Goal: Task Accomplishment & Management: Manage account settings

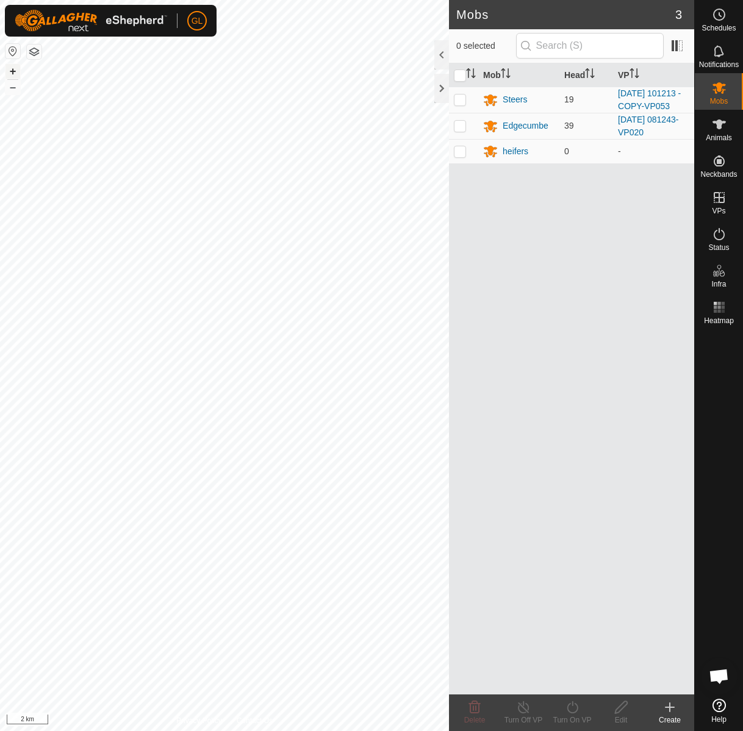
click at [12, 71] on button "+" at bounding box center [12, 71] width 15 height 15
click at [0, 367] on html "GL Schedules Notifications Mobs Animals Neckbands VPs Status Infra Heatmap Help…" at bounding box center [371, 365] width 743 height 731
click at [0, 357] on html "GL Schedules Notifications Mobs Animals Neckbands VPs Status Infra Heatmap Help…" at bounding box center [371, 365] width 743 height 731
click at [13, 70] on button "+" at bounding box center [12, 71] width 15 height 15
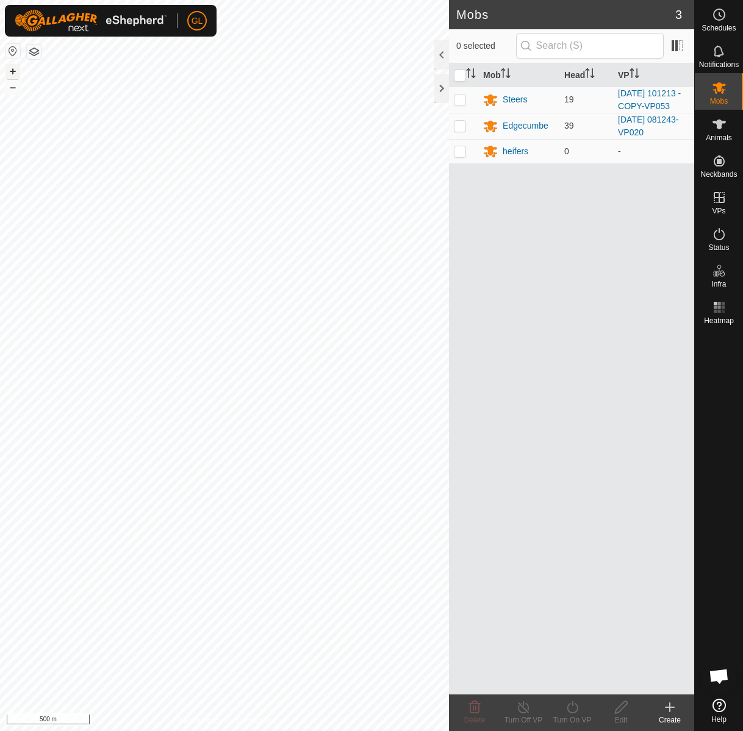
click at [13, 70] on button "+" at bounding box center [12, 71] width 15 height 15
click at [9, 87] on button "–" at bounding box center [12, 87] width 15 height 15
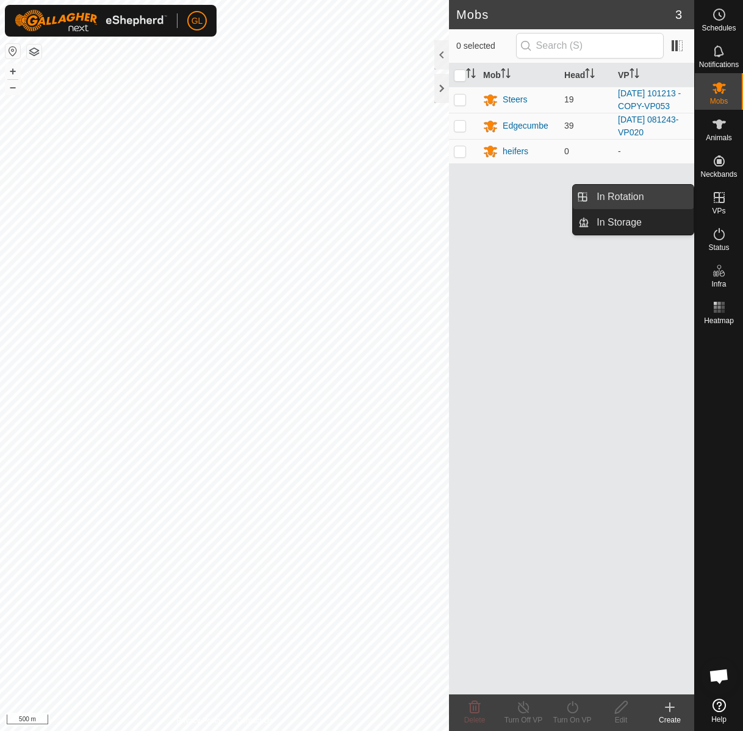
click at [644, 196] on link "In Rotation" at bounding box center [641, 197] width 104 height 24
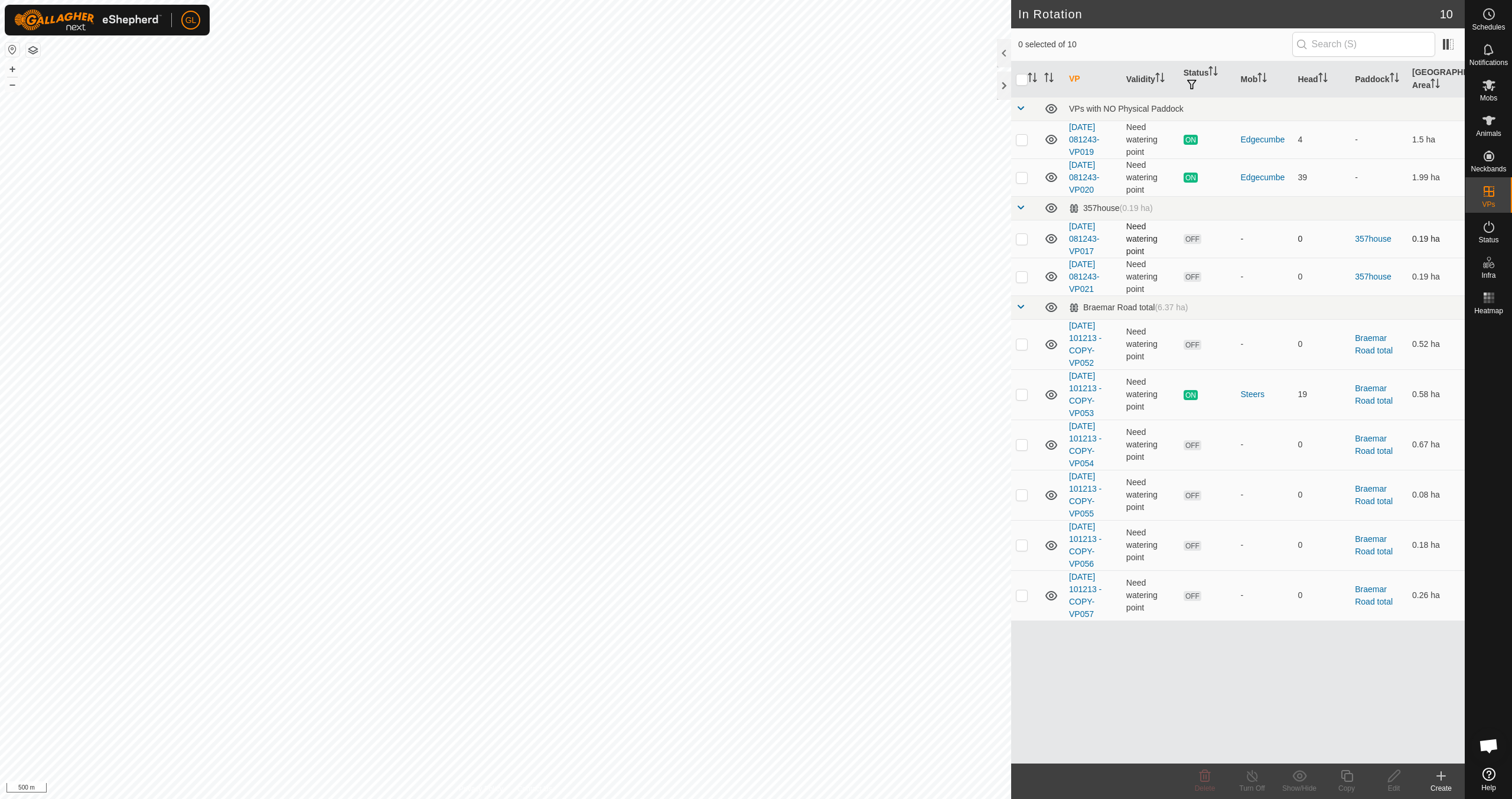
click at [718, 241] on p-checkbox at bounding box center [1021, 239] width 12 height 10
checkbox input "true"
click at [10, 67] on button "+" at bounding box center [12, 69] width 15 height 15
click at [11, 67] on button "+" at bounding box center [12, 69] width 15 height 15
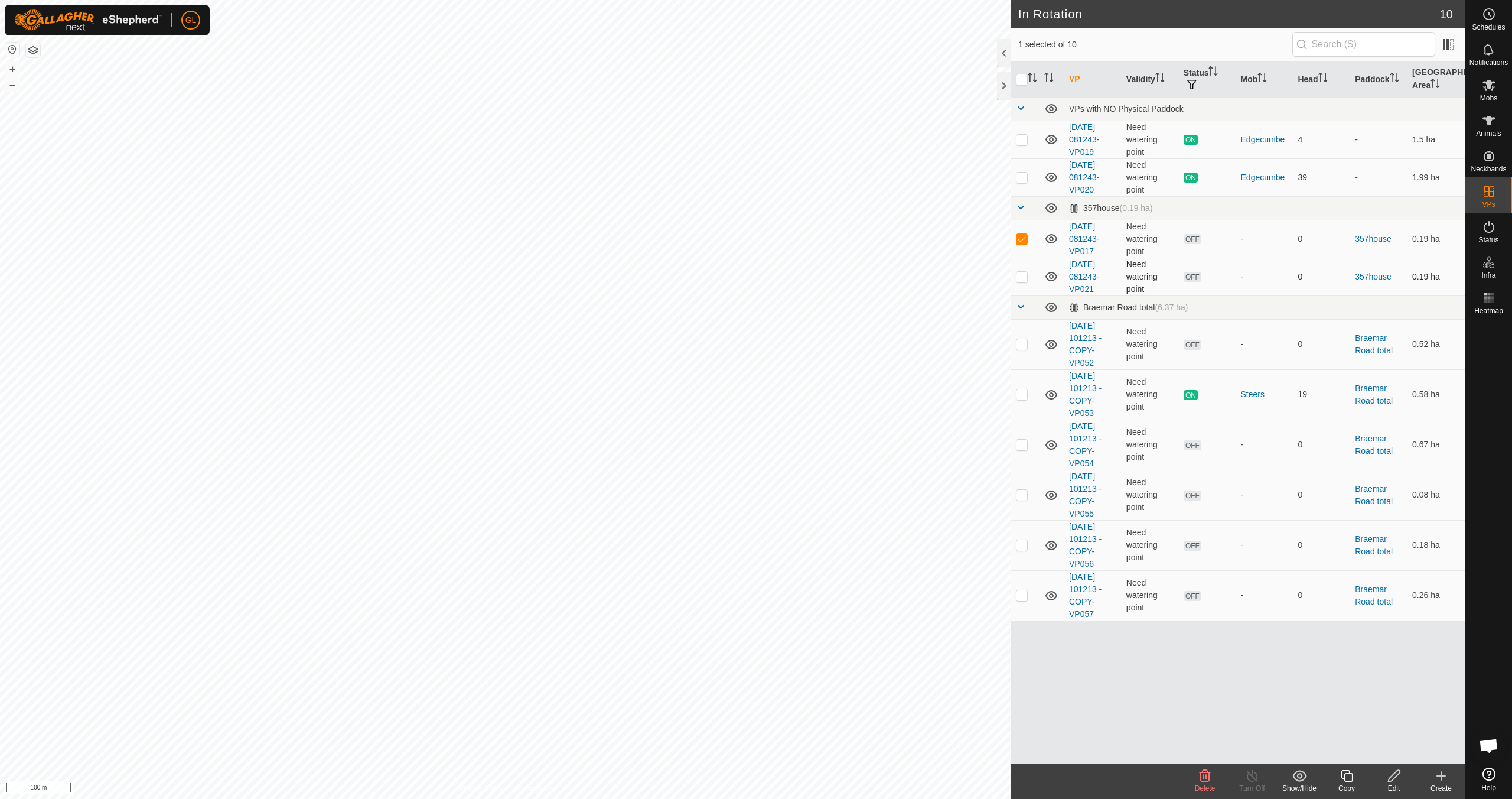
click at [718, 274] on p-checkbox at bounding box center [1021, 277] width 12 height 10
checkbox input "true"
click at [718, 238] on p-checkbox at bounding box center [1021, 239] width 12 height 10
checkbox input "false"
click at [718, 280] on p-checkbox at bounding box center [1021, 277] width 12 height 10
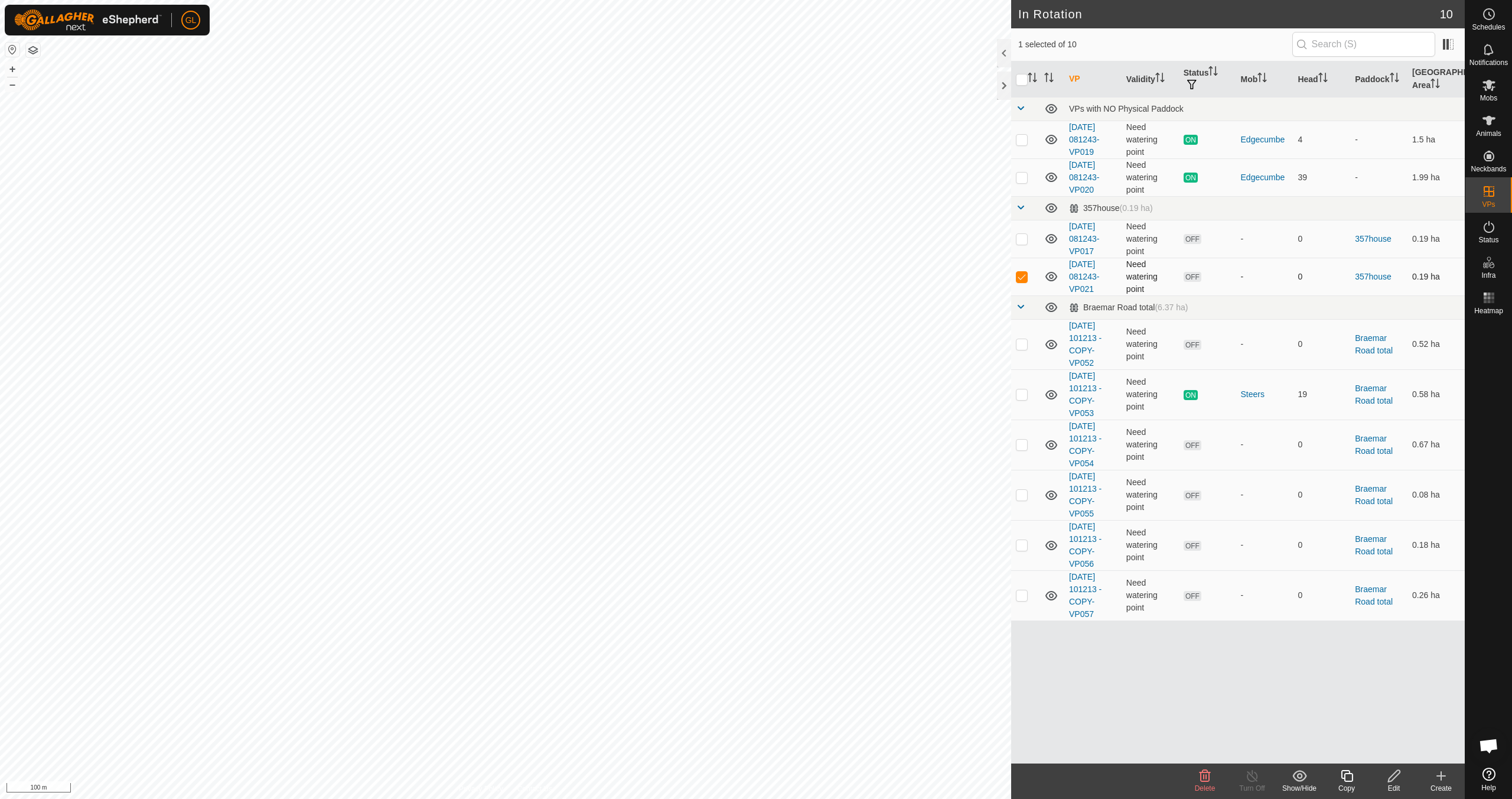
checkbox input "false"
click at [718, 236] on p-checkbox at bounding box center [1021, 239] width 12 height 10
click at [718, 708] on icon at bounding box center [1205, 776] width 12 height 12
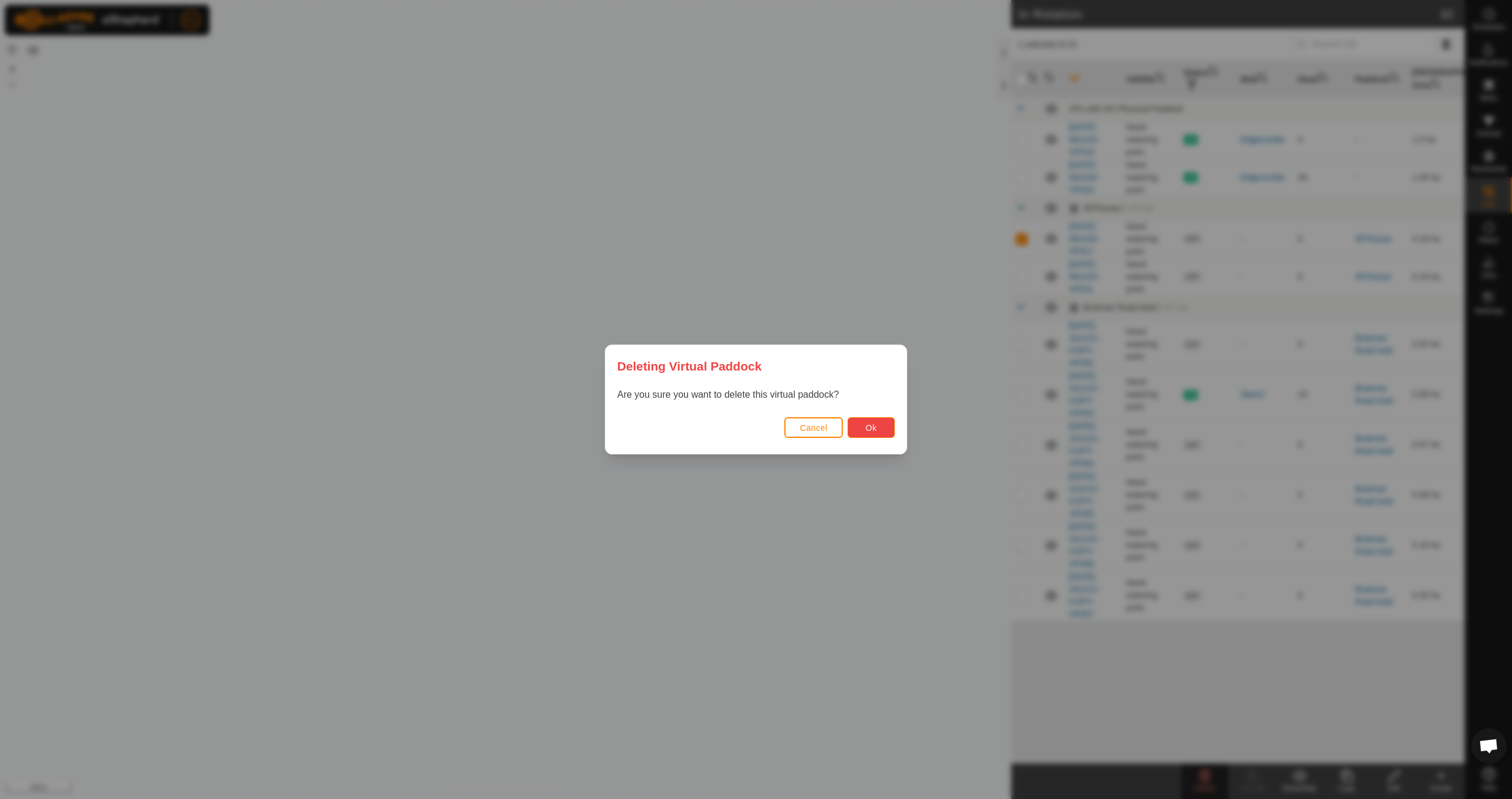
click at [718, 429] on span "Ok" at bounding box center [871, 428] width 12 height 10
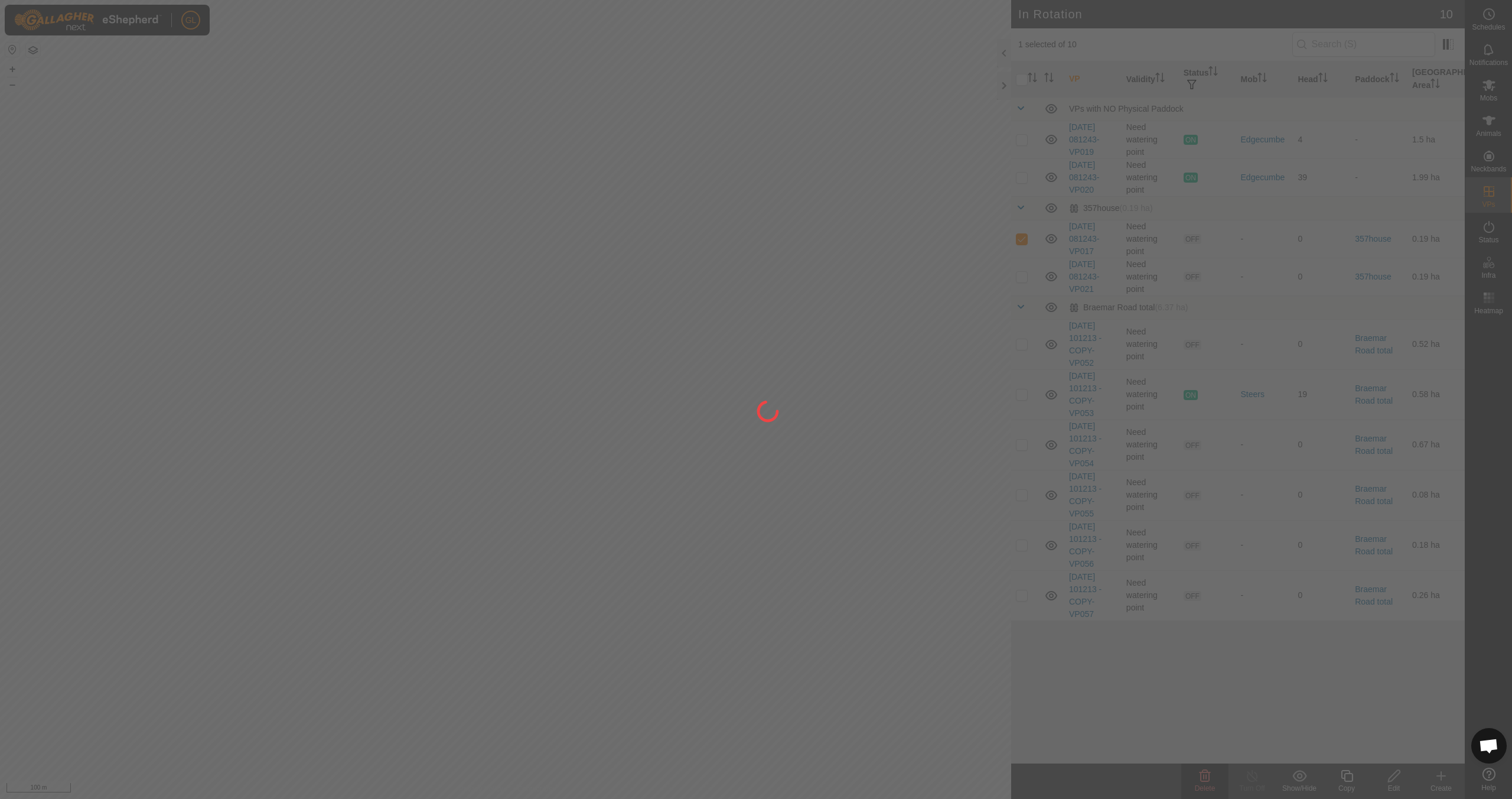
checkbox input "false"
